Goal: Transaction & Acquisition: Purchase product/service

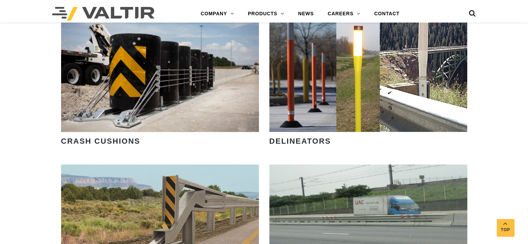
scroll to position [556, 0]
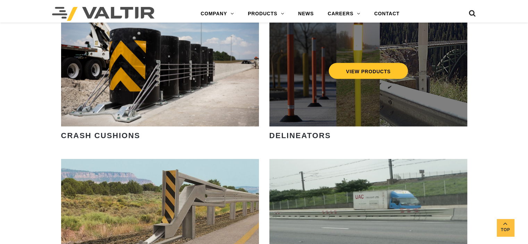
click at [328, 93] on div "VIEW PRODUCTS" at bounding box center [368, 66] width 198 height 122
drag, startPoint x: 367, startPoint y: 74, endPoint x: 403, endPoint y: 89, distance: 39.7
click at [367, 74] on link "VIEW PRODUCTS" at bounding box center [368, 71] width 80 height 16
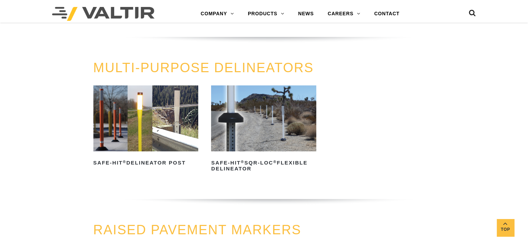
scroll to position [208, 0]
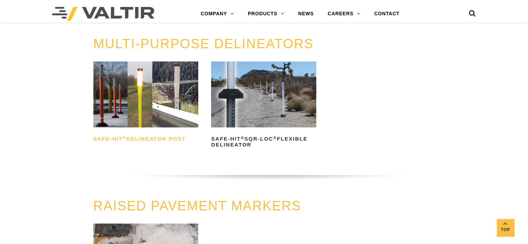
click at [136, 137] on h2 "Safe-Hit ® Delineator Post" at bounding box center [145, 139] width 105 height 11
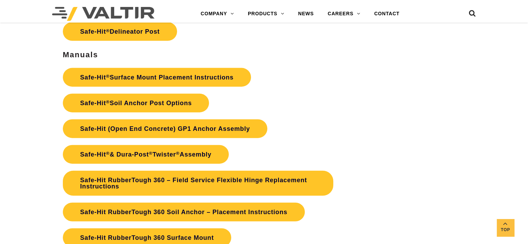
scroll to position [1597, 0]
